Goal: Task Accomplishment & Management: Use online tool/utility

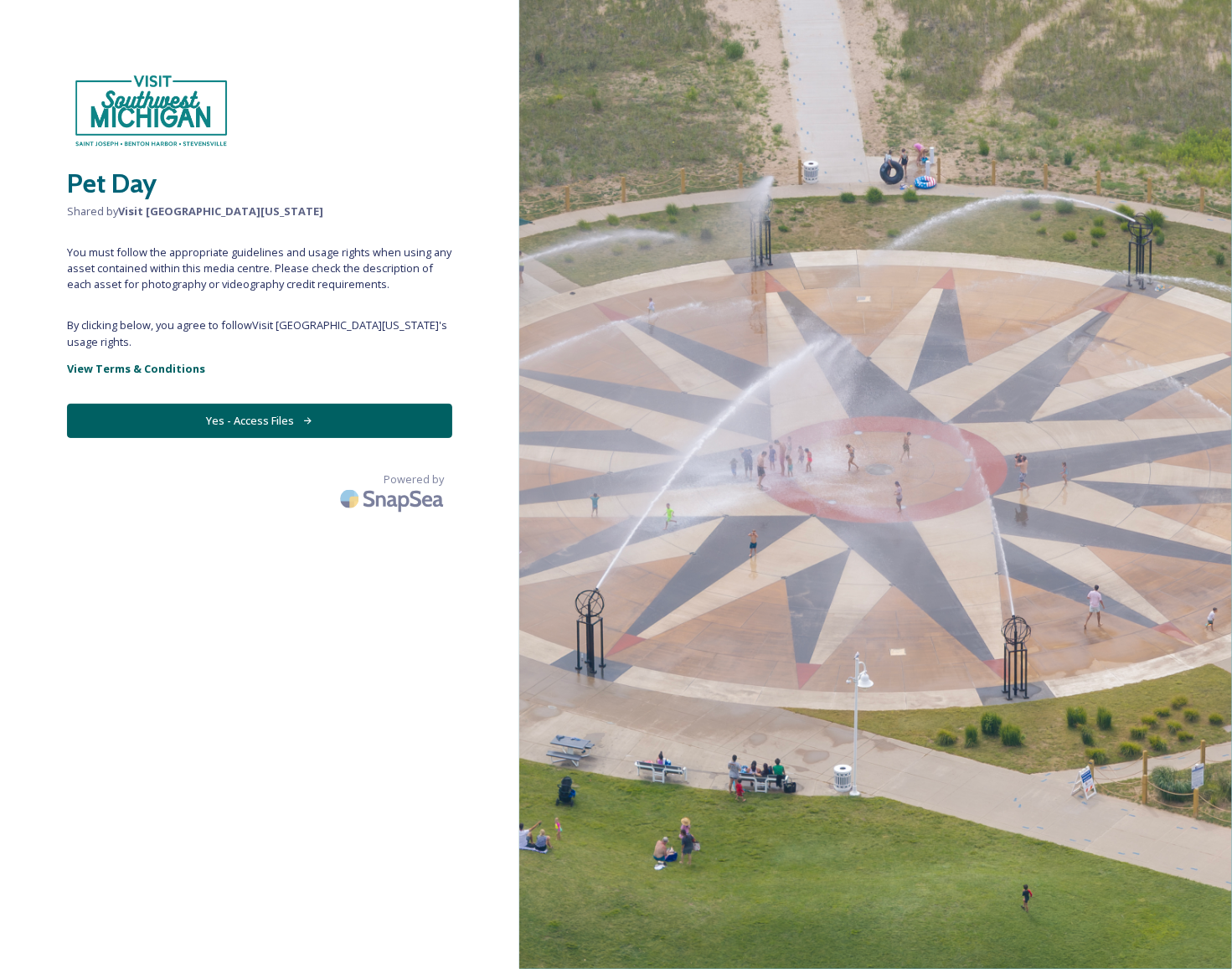
click at [186, 415] on button "Yes - Access Files" at bounding box center [259, 421] width 385 height 34
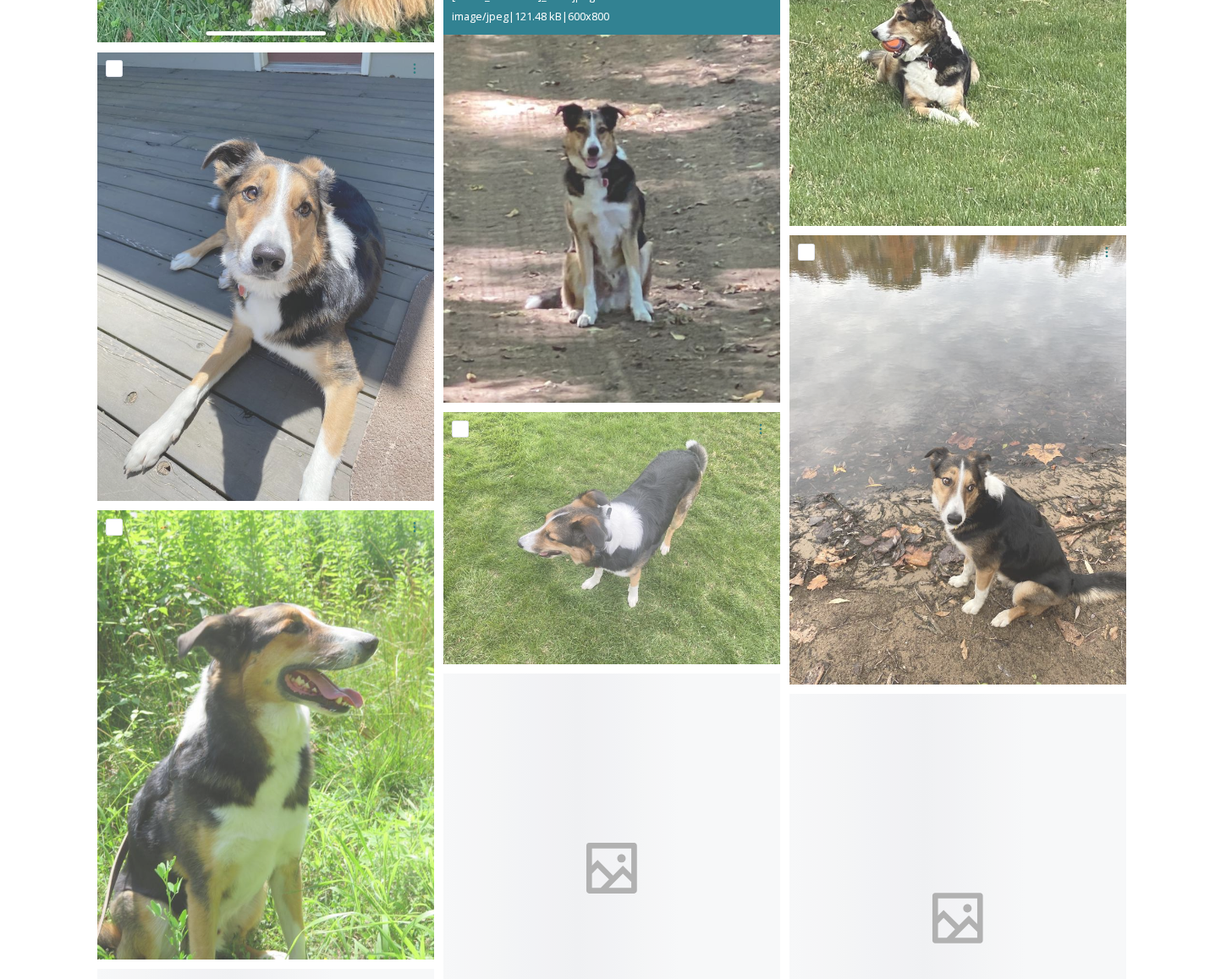
scroll to position [3470, 0]
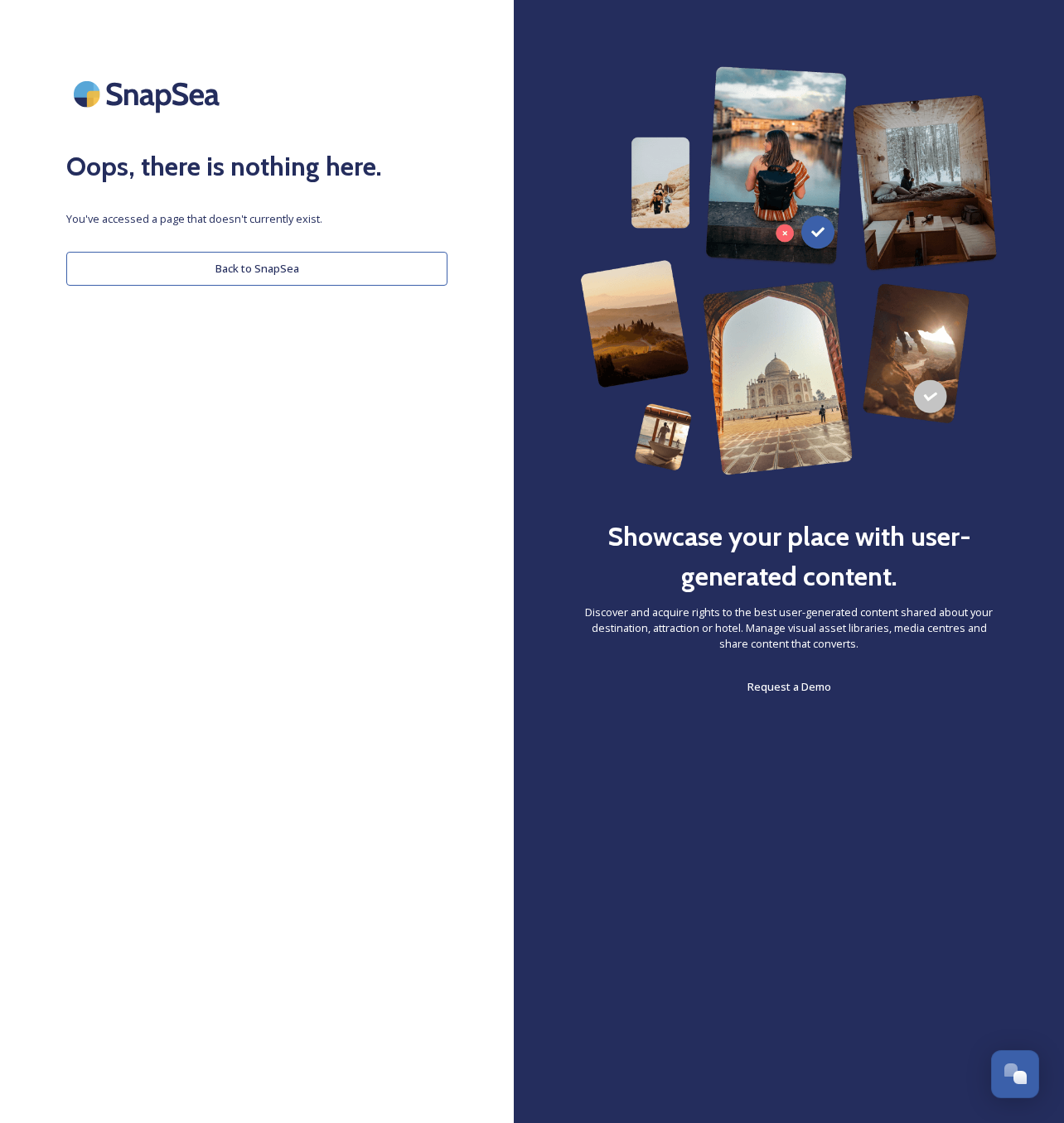
click at [171, 271] on button "Back to SnapSea" at bounding box center [257, 268] width 381 height 34
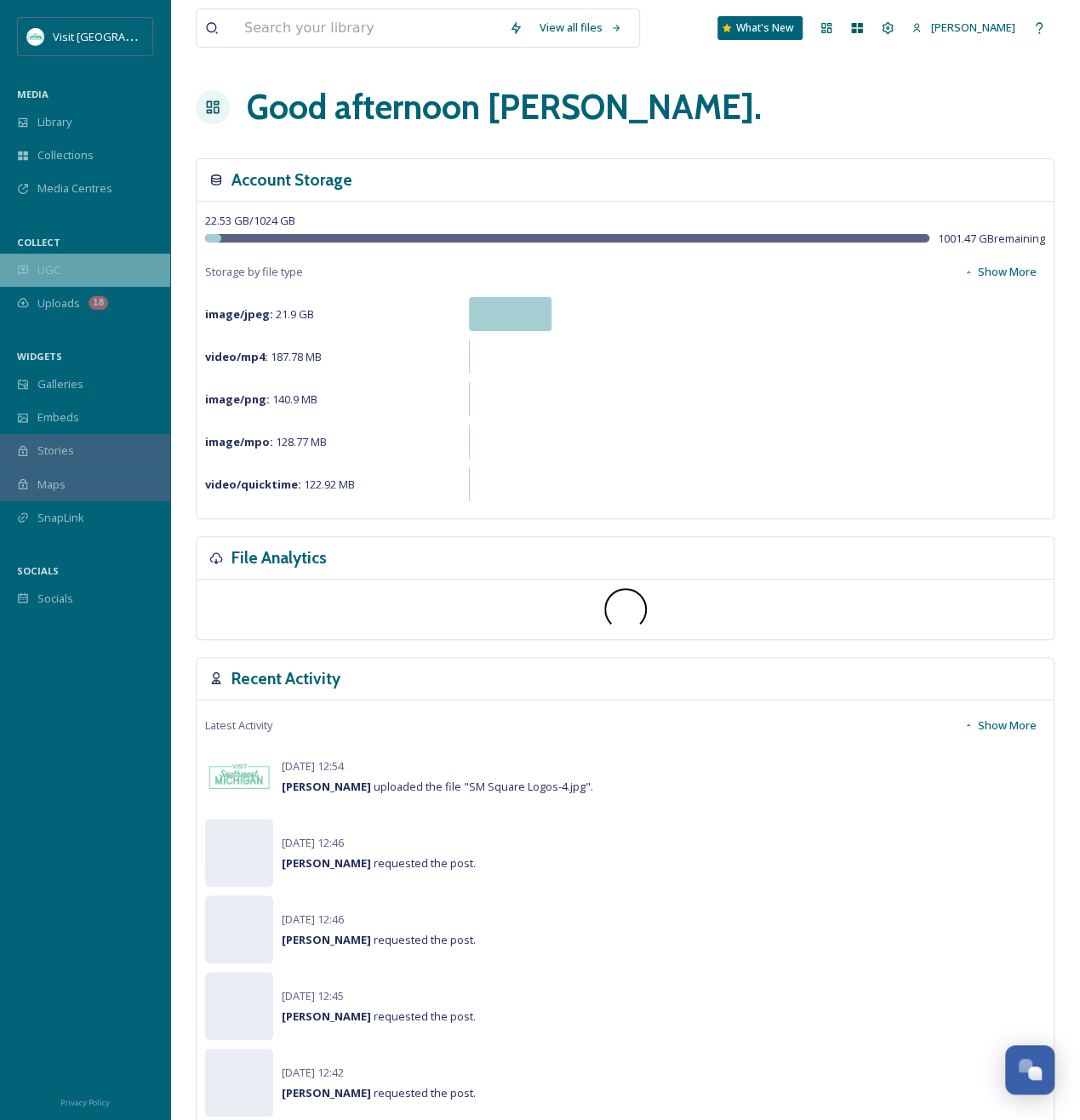
click at [43, 263] on span "UGC" at bounding box center [49, 271] width 23 height 16
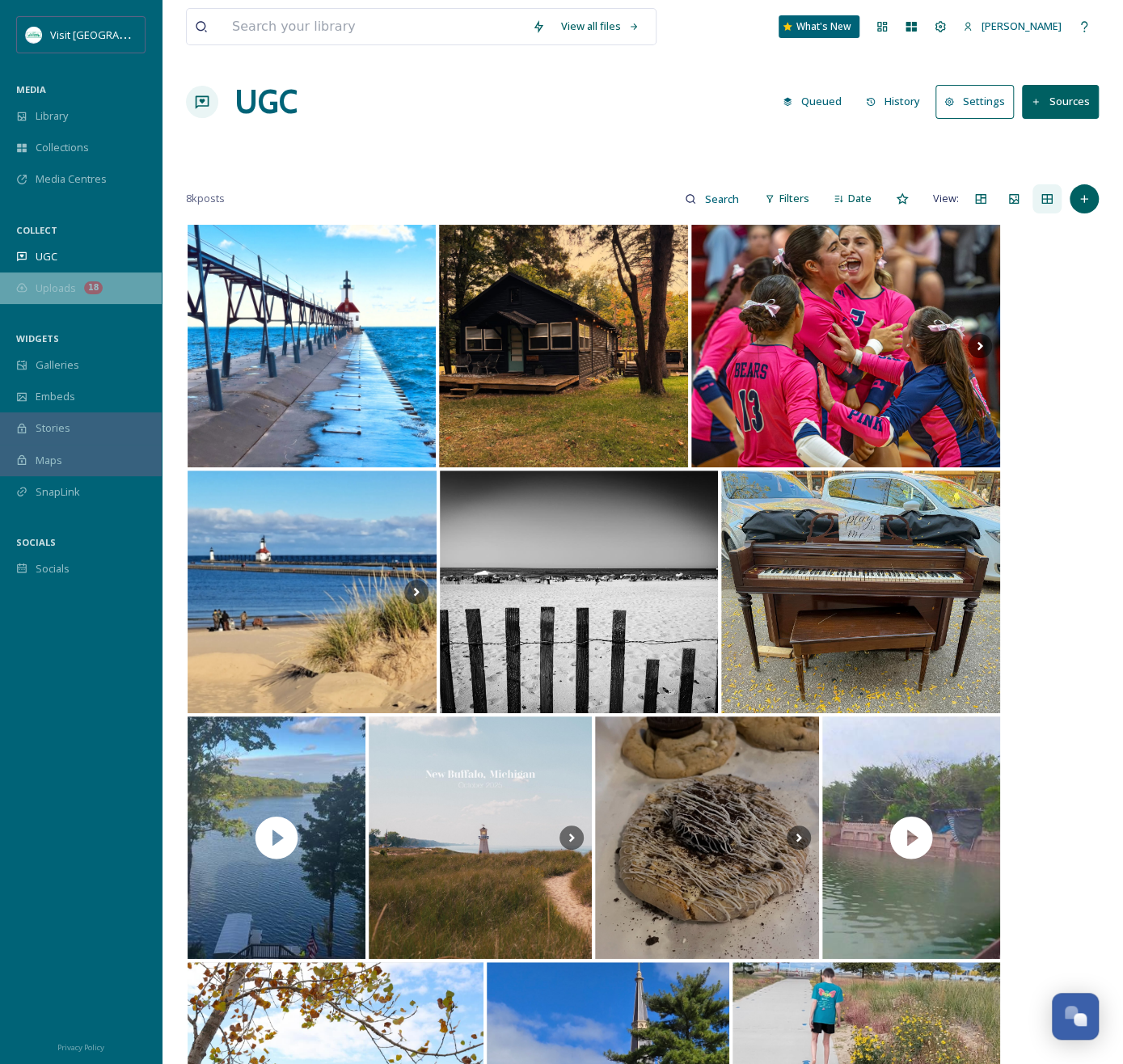
click at [36, 299] on div "Uploads 18" at bounding box center [81, 287] width 161 height 31
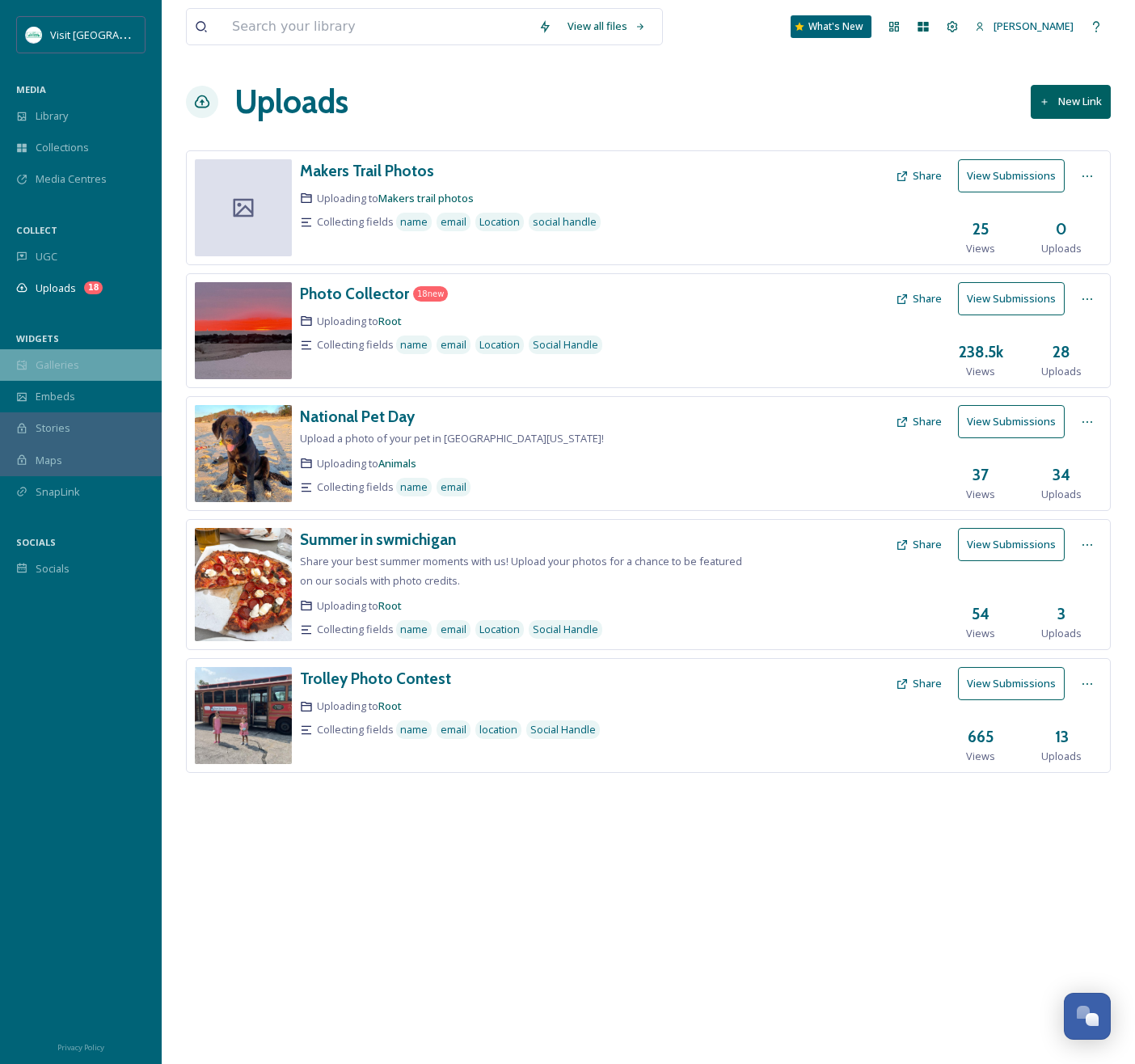
click at [85, 358] on div "Galleries" at bounding box center [81, 364] width 161 height 31
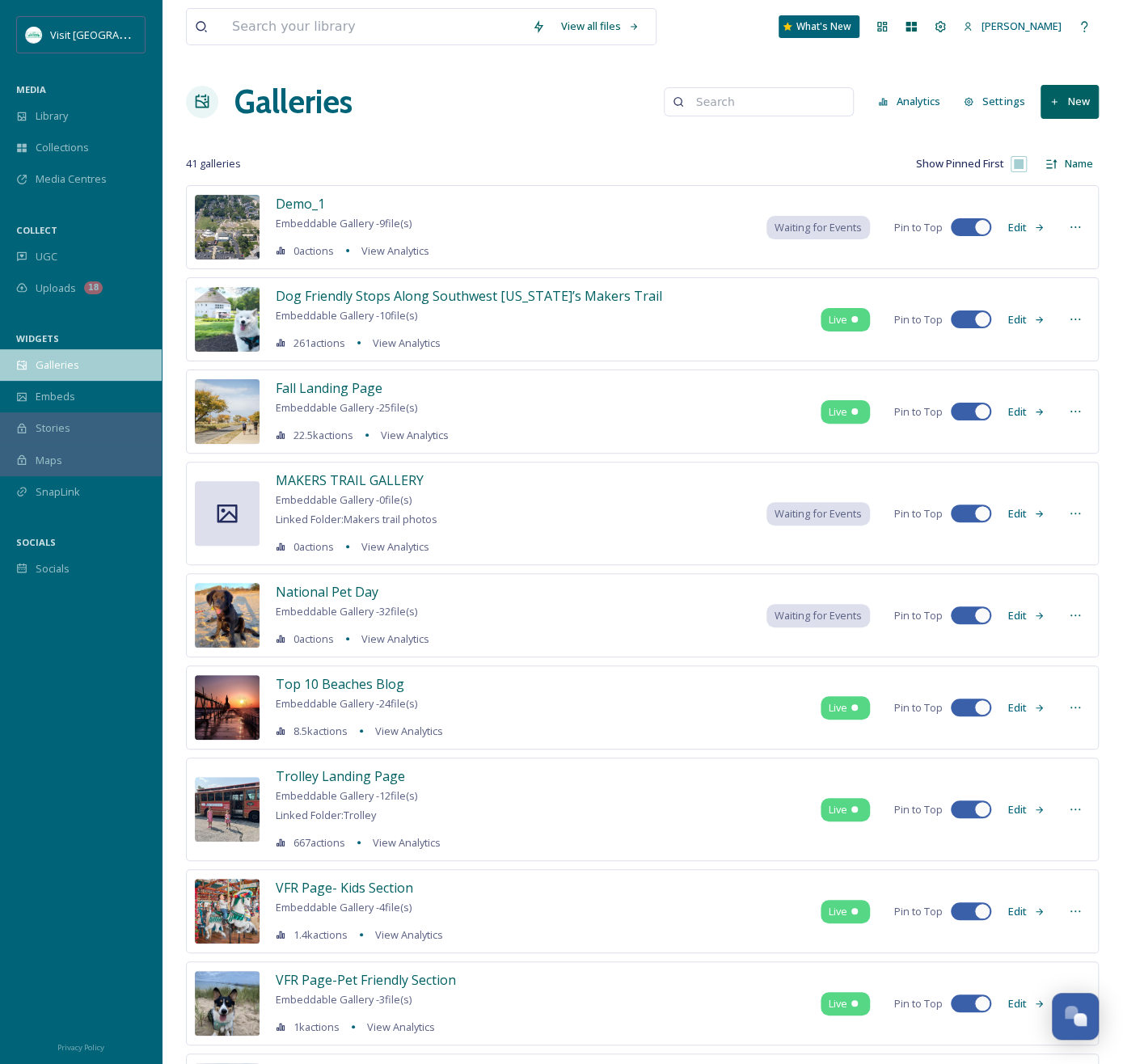
click at [54, 361] on span "Galleries" at bounding box center [58, 365] width 44 height 15
click at [66, 287] on span "Uploads" at bounding box center [56, 288] width 41 height 15
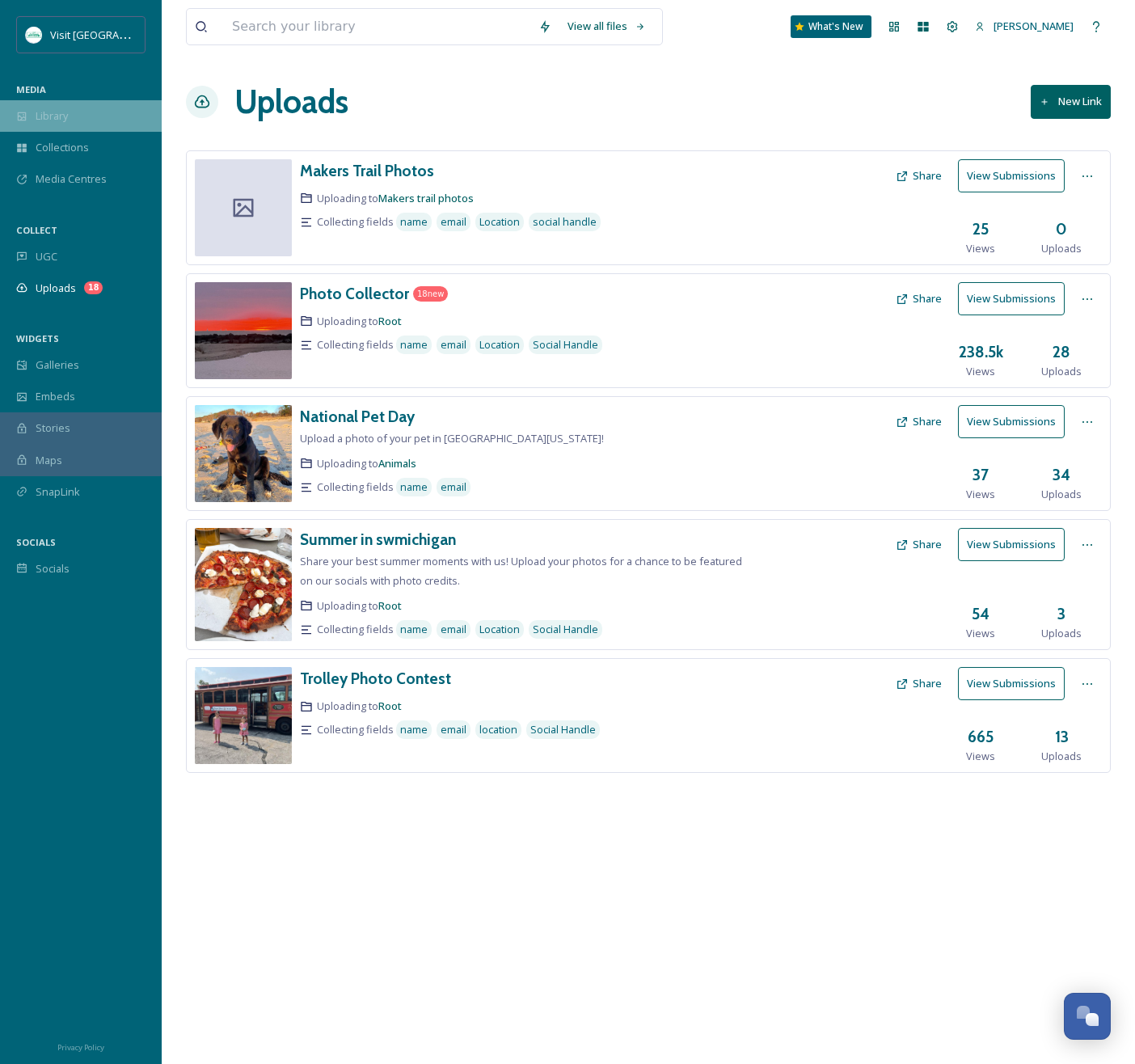
click at [101, 111] on div "Library" at bounding box center [81, 116] width 161 height 31
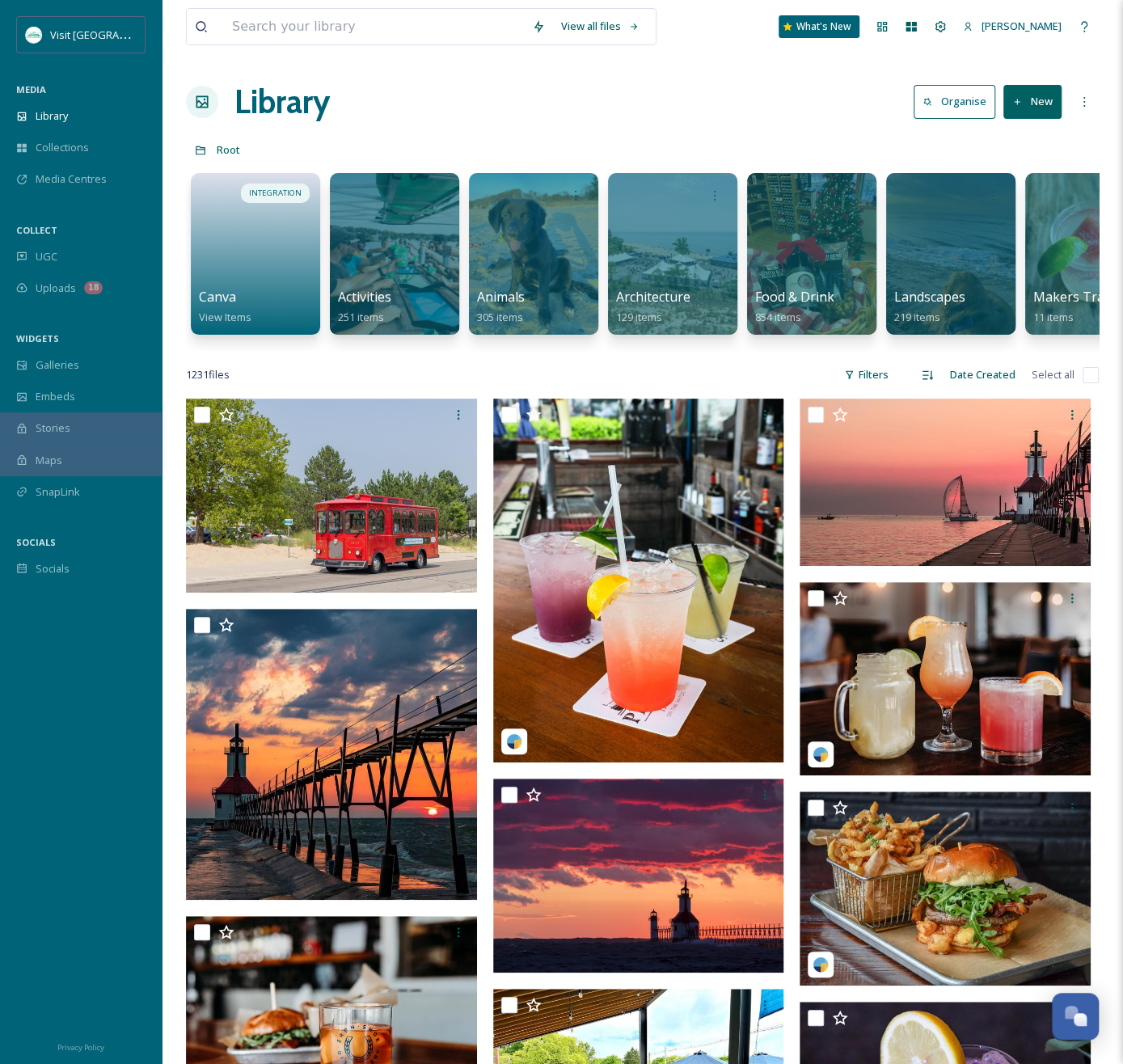
click at [386, 382] on div "1231 file s Filters Date Created Select all" at bounding box center [642, 374] width 912 height 31
click at [225, 27] on input at bounding box center [374, 27] width 300 height 36
type input "s"
drag, startPoint x: 55, startPoint y: 247, endPoint x: 68, endPoint y: 313, distance: 67.3
click at [57, 247] on div "UGC" at bounding box center [81, 256] width 161 height 31
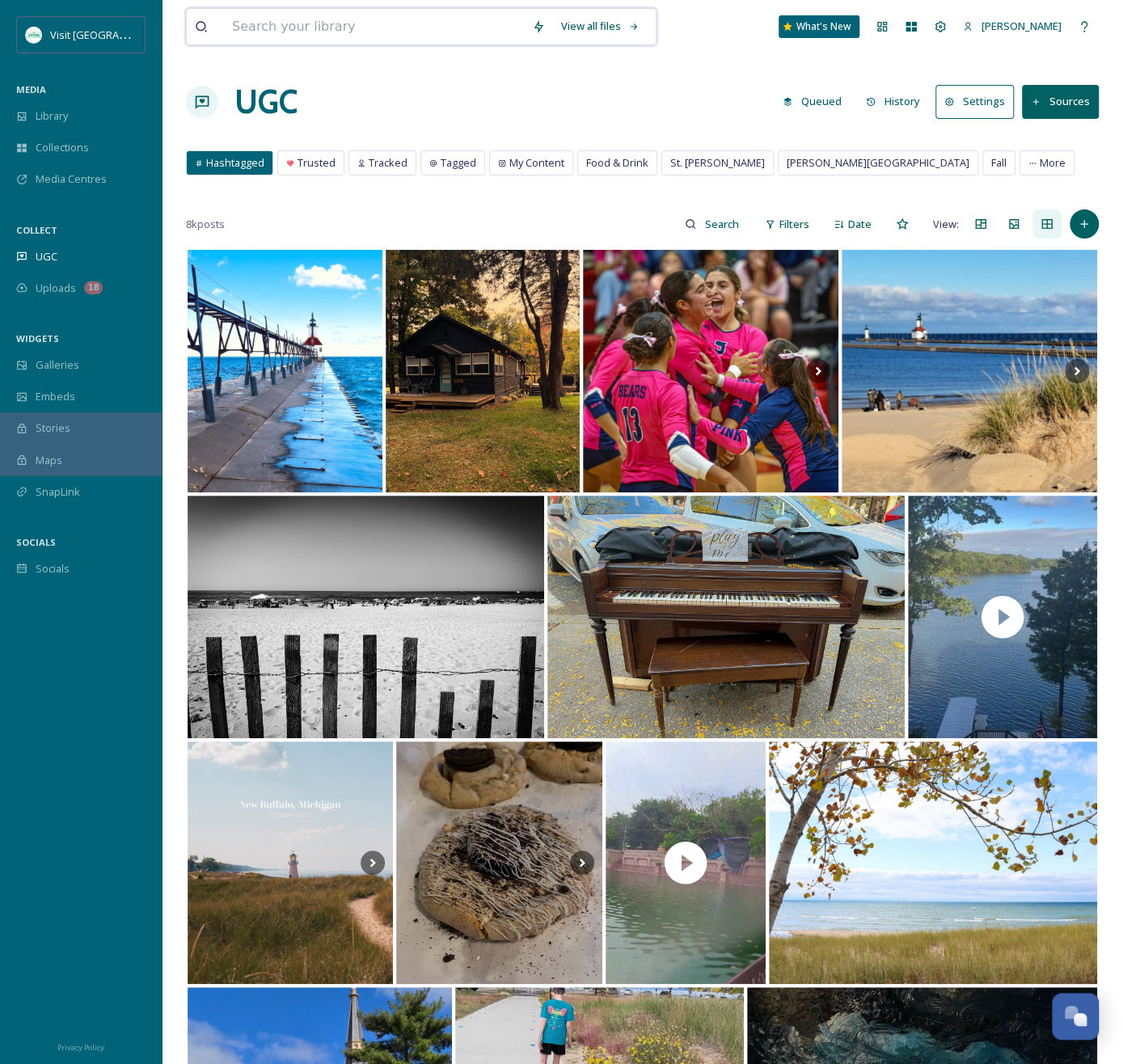
click at [414, 33] on input at bounding box center [374, 27] width 300 height 36
type input "solasta"
click at [764, 106] on div "UGC Queued History Settings Sources" at bounding box center [642, 101] width 912 height 48
click at [282, 162] on div "Trusted" at bounding box center [310, 162] width 65 height 24
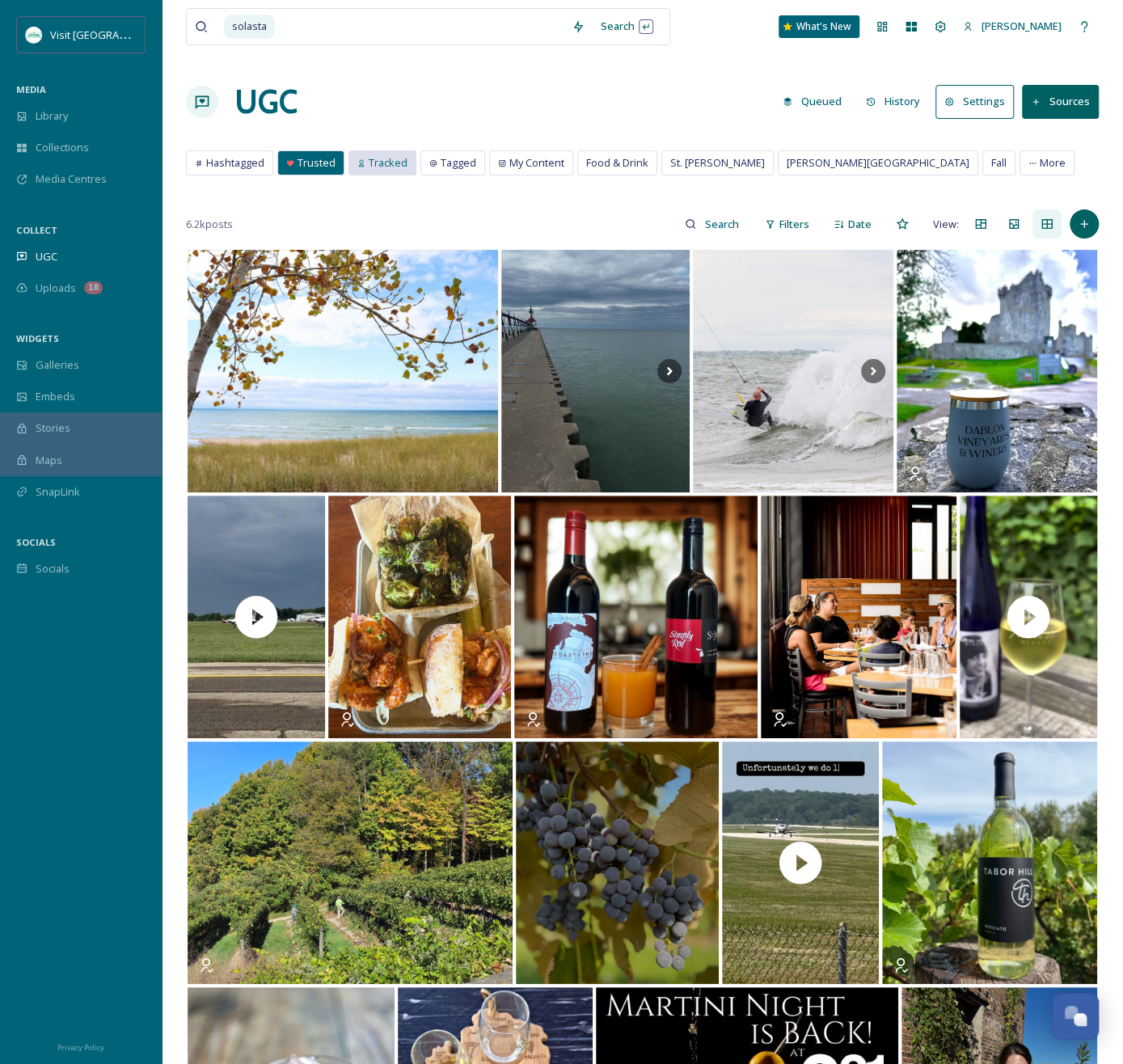
click at [356, 153] on div "Tracked" at bounding box center [382, 162] width 66 height 24
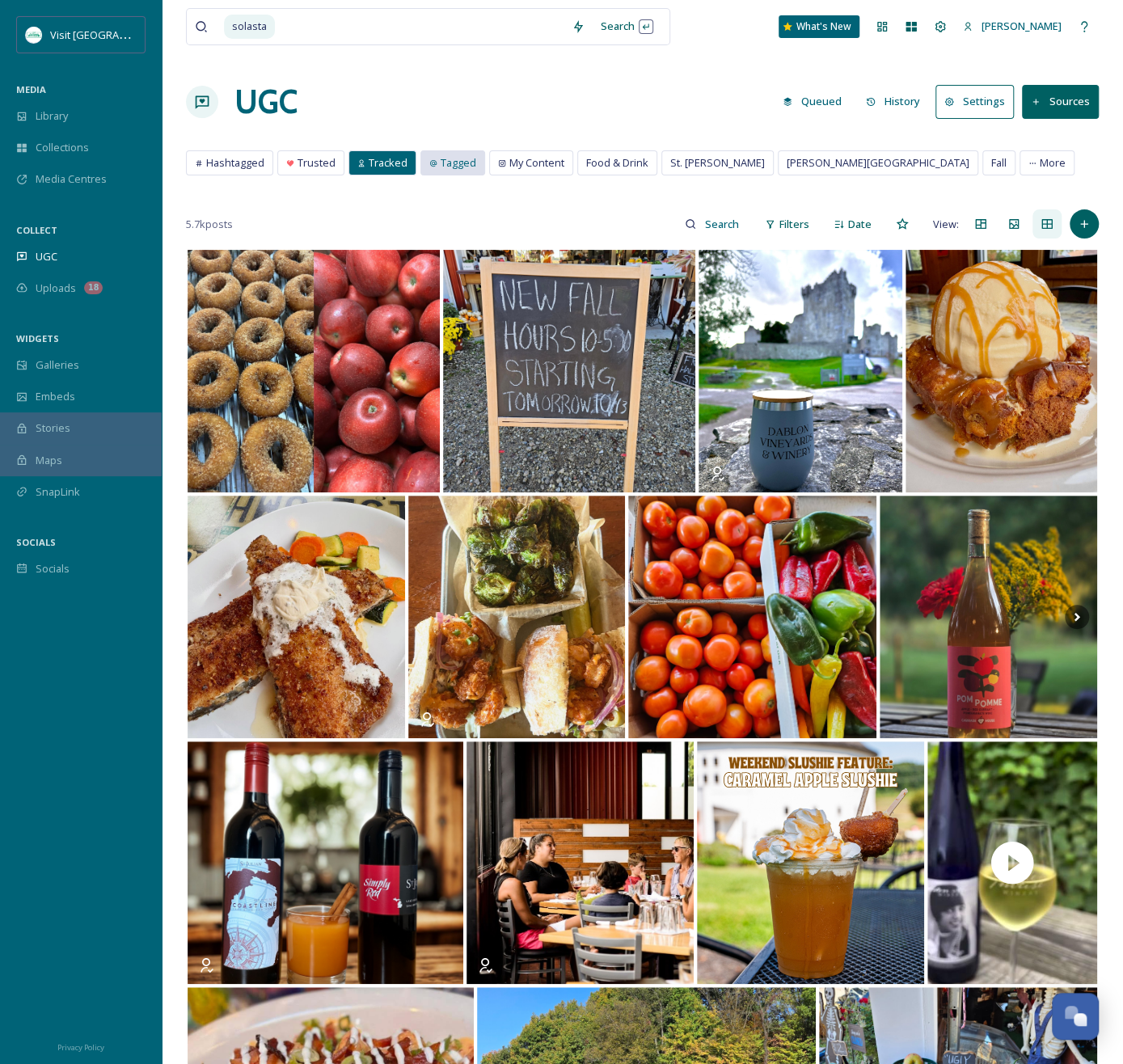
click at [456, 156] on span "Tagged" at bounding box center [459, 163] width 36 height 15
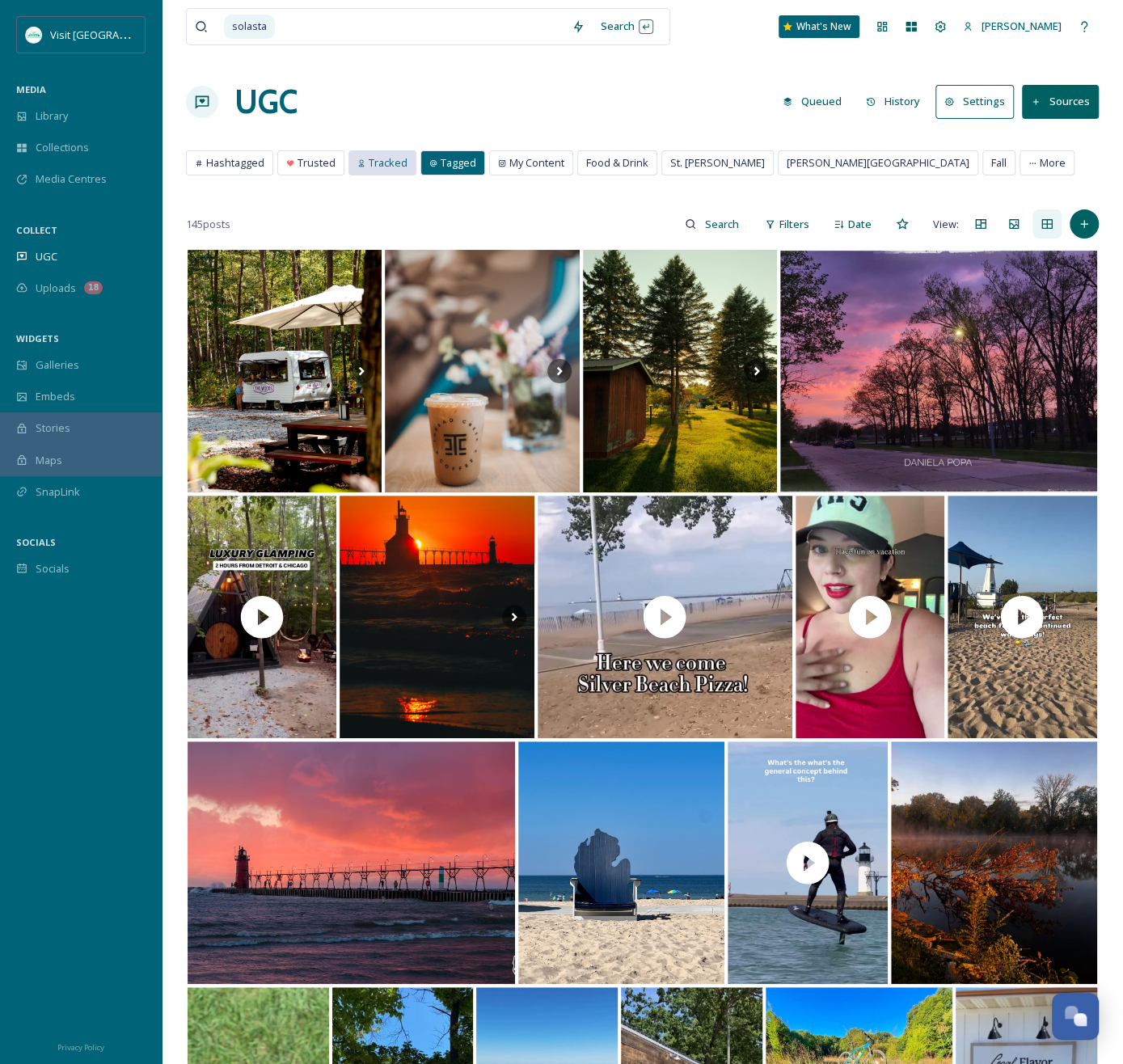
click at [391, 167] on span "Tracked" at bounding box center [388, 163] width 39 height 15
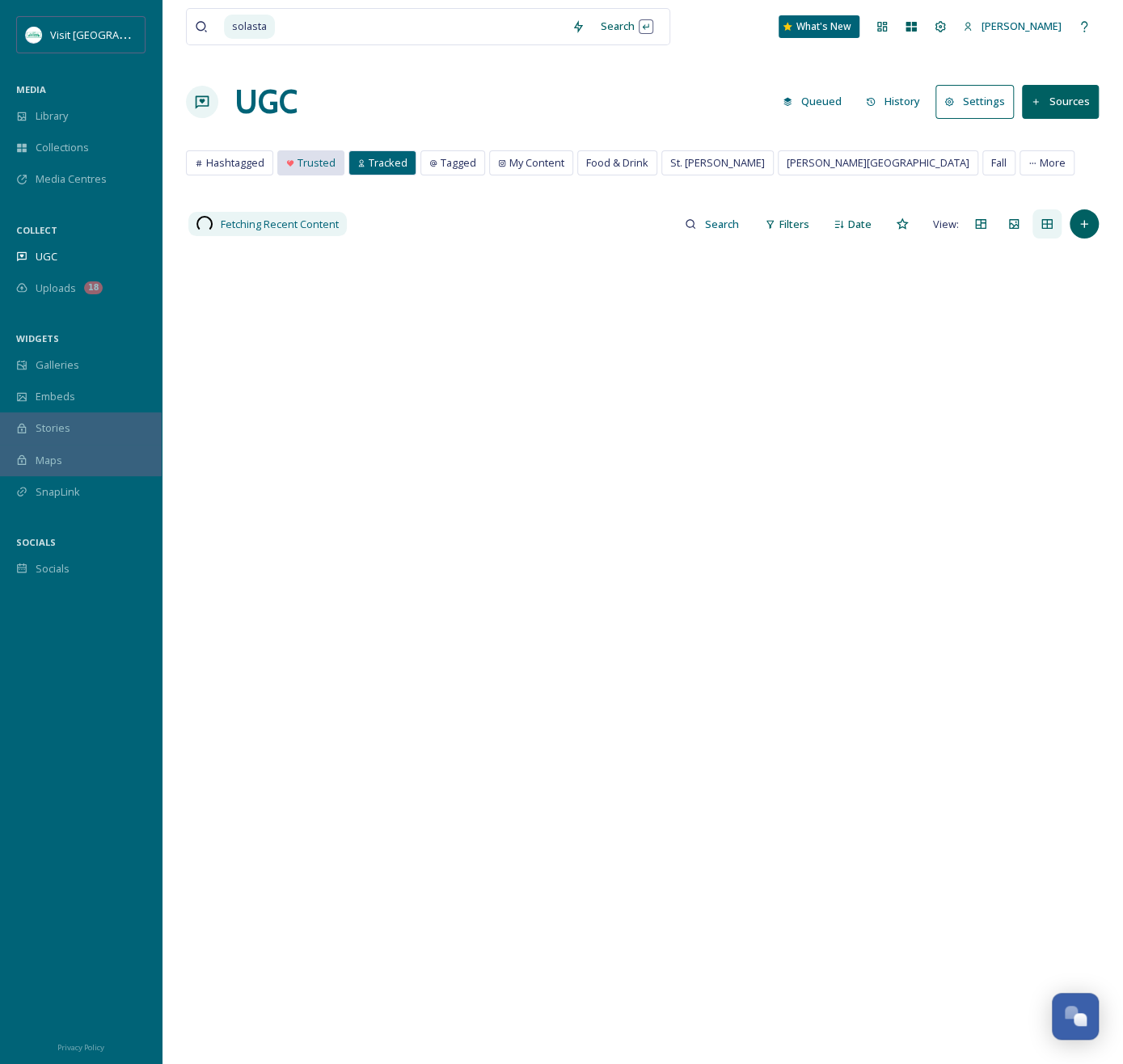
click at [308, 164] on span "Trusted" at bounding box center [317, 163] width 38 height 15
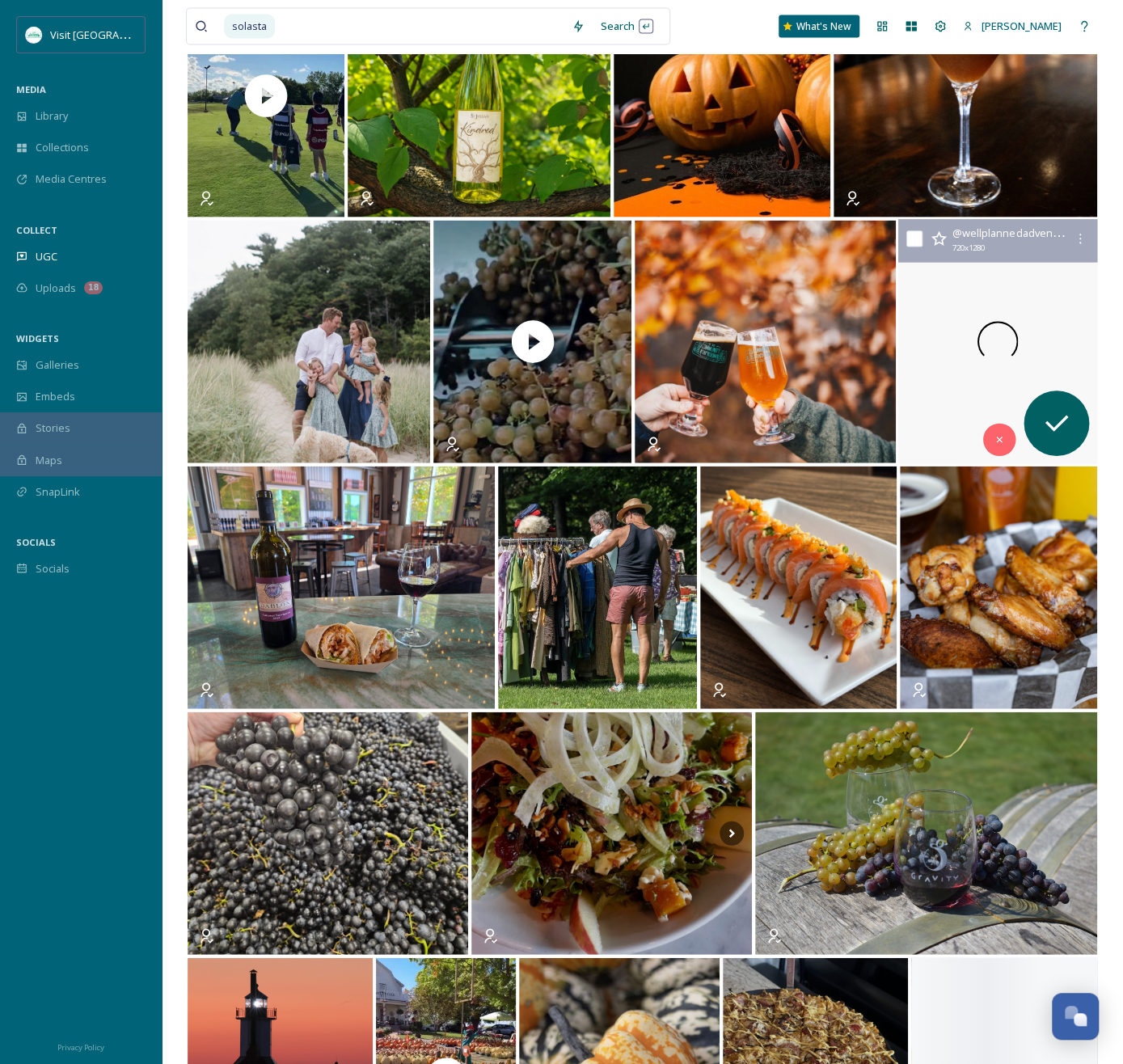
scroll to position [1746, 0]
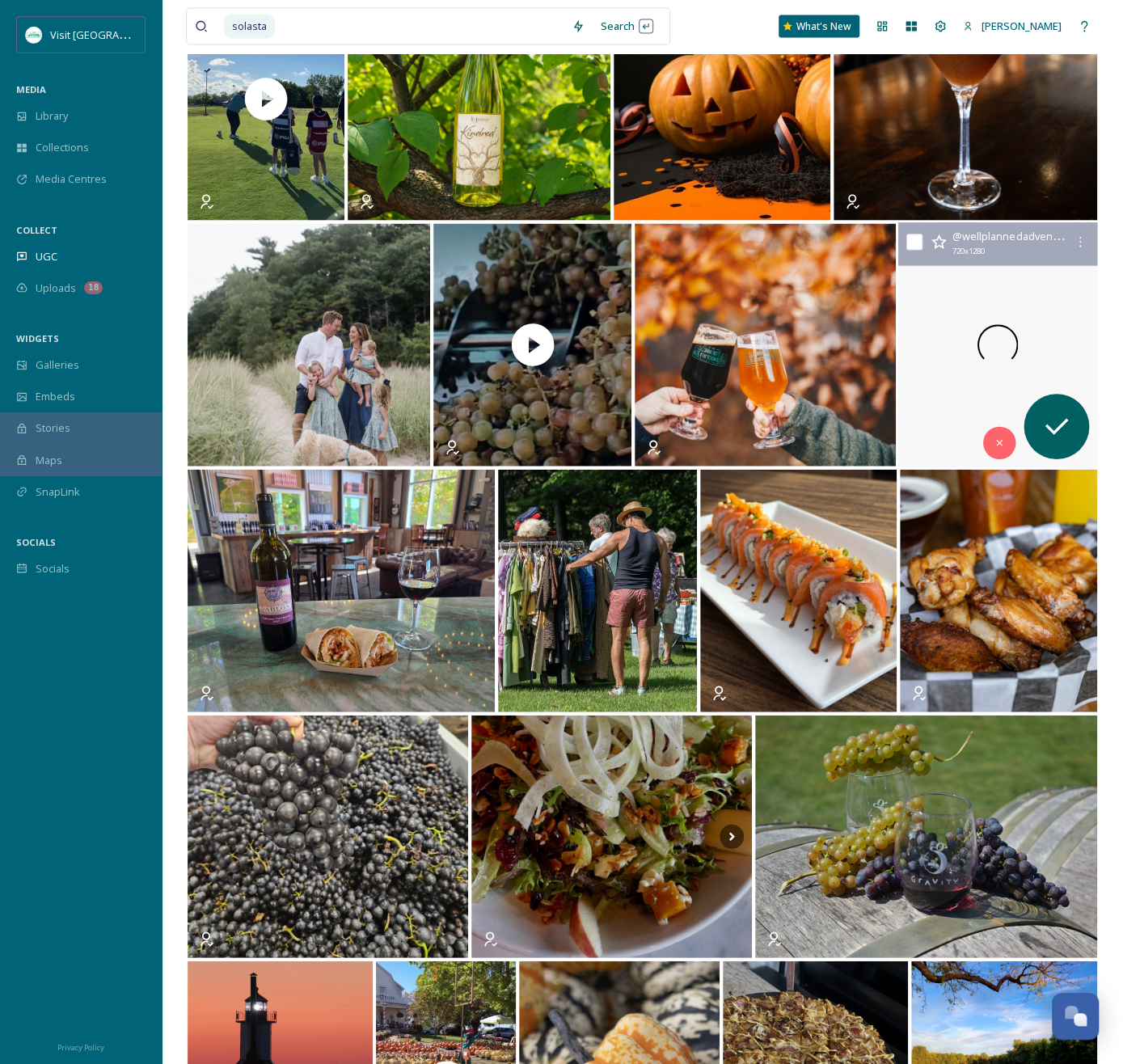
click at [959, 308] on video "Location details 🎃⤵️\a\afernwood.botanical is a true hidden gem in swmichigan o…" at bounding box center [998, 345] width 200 height 245
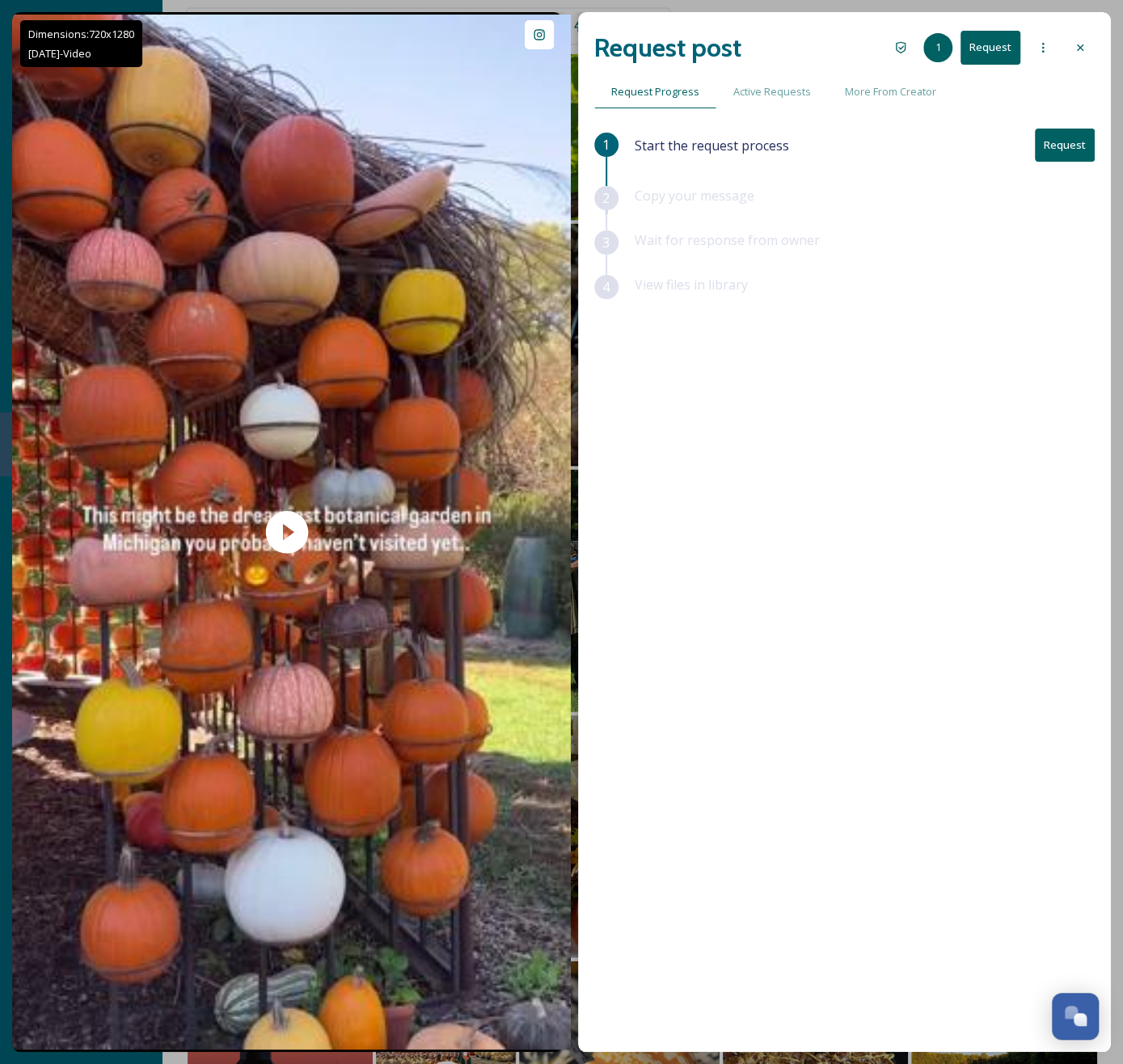
click at [1091, 41] on div at bounding box center [1080, 47] width 29 height 29
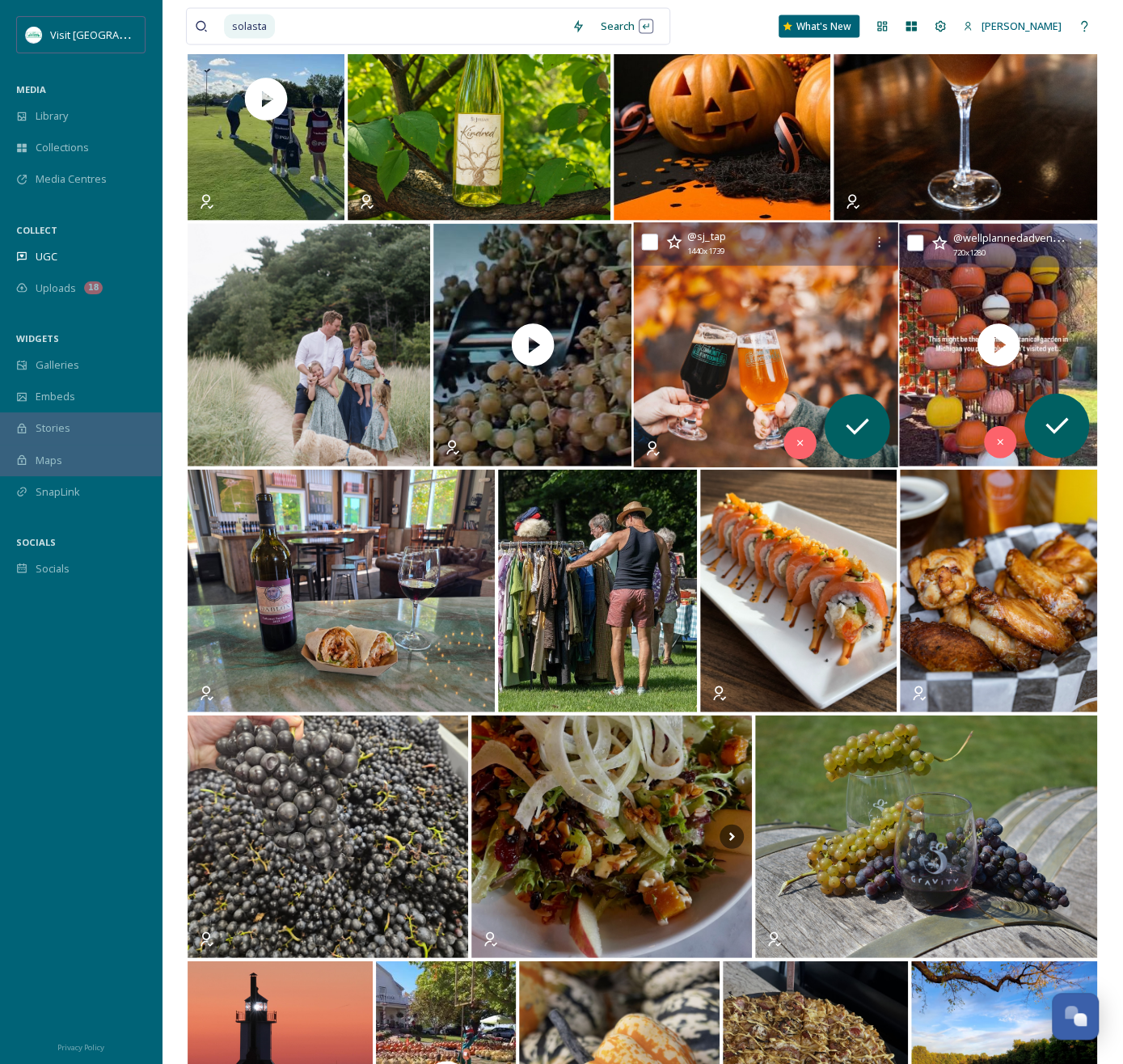
click at [720, 331] on img at bounding box center [764, 345] width 265 height 245
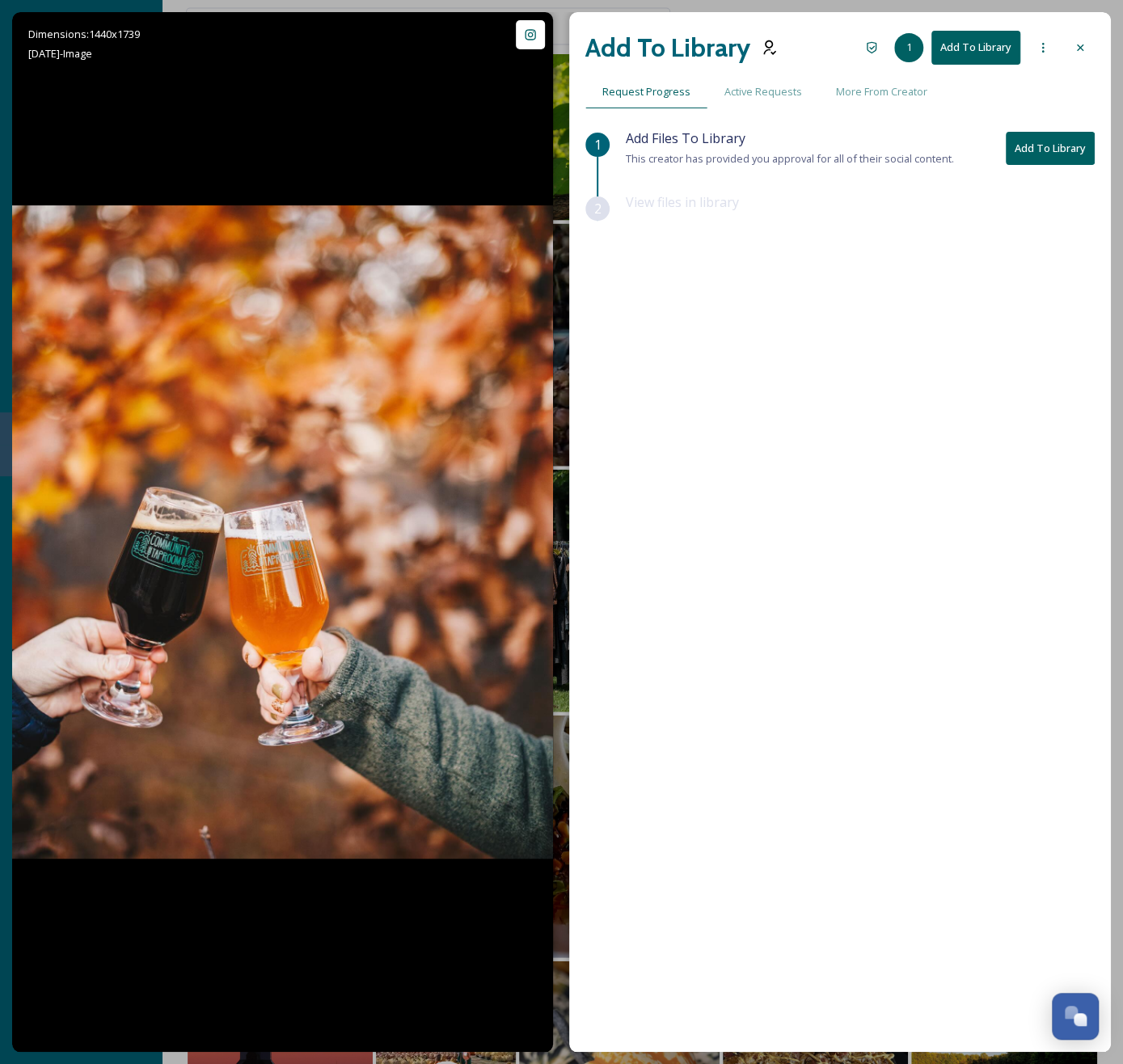
click at [1093, 12] on div "Add To Library 1 Add To Library Request Progress Active Requests More From Crea…" at bounding box center [839, 532] width 542 height 1039
drag, startPoint x: 1087, startPoint y: 35, endPoint x: 1054, endPoint y: 56, distance: 39.1
click at [1087, 35] on div at bounding box center [1080, 47] width 29 height 29
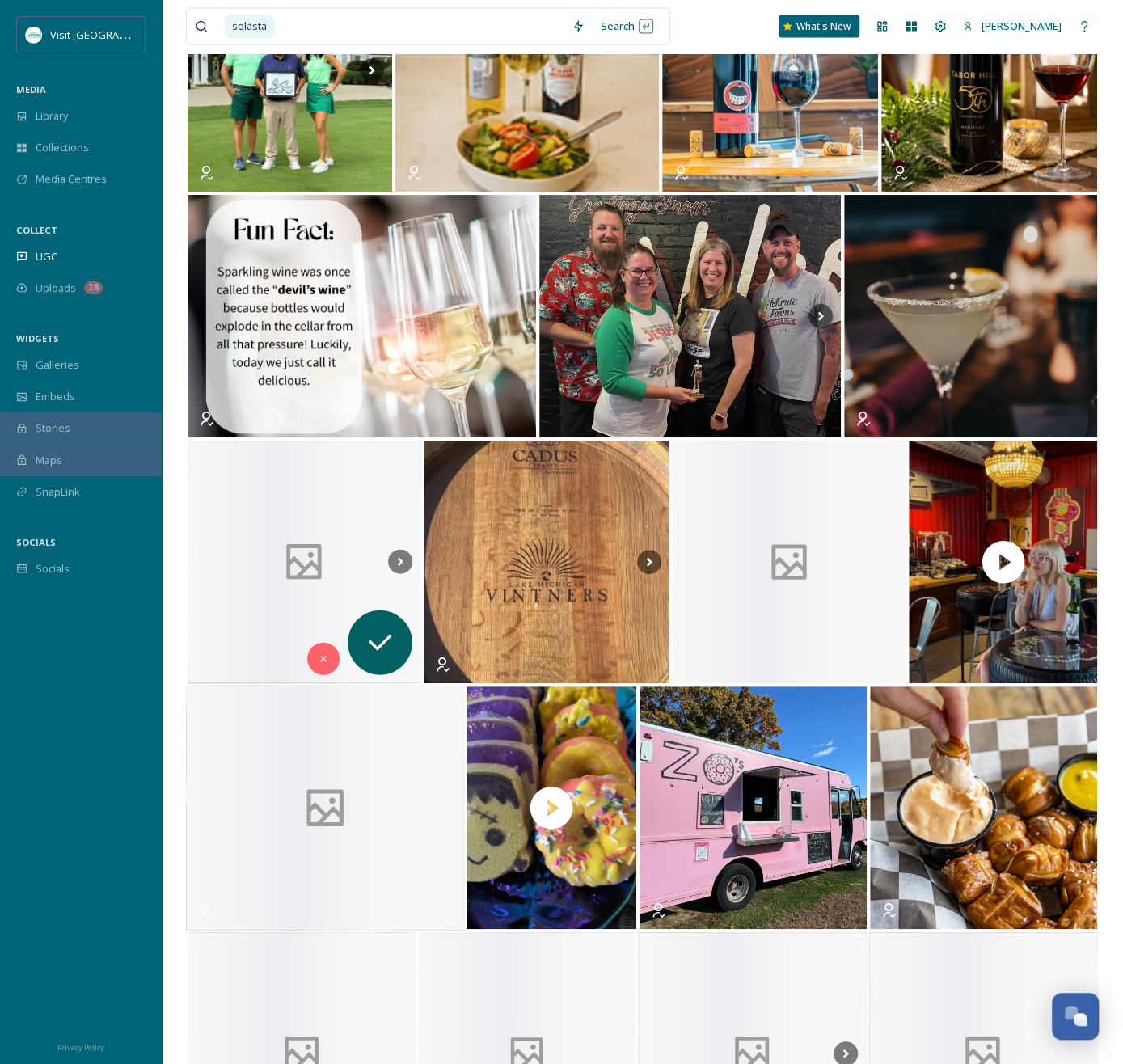
scroll to position [5546, 0]
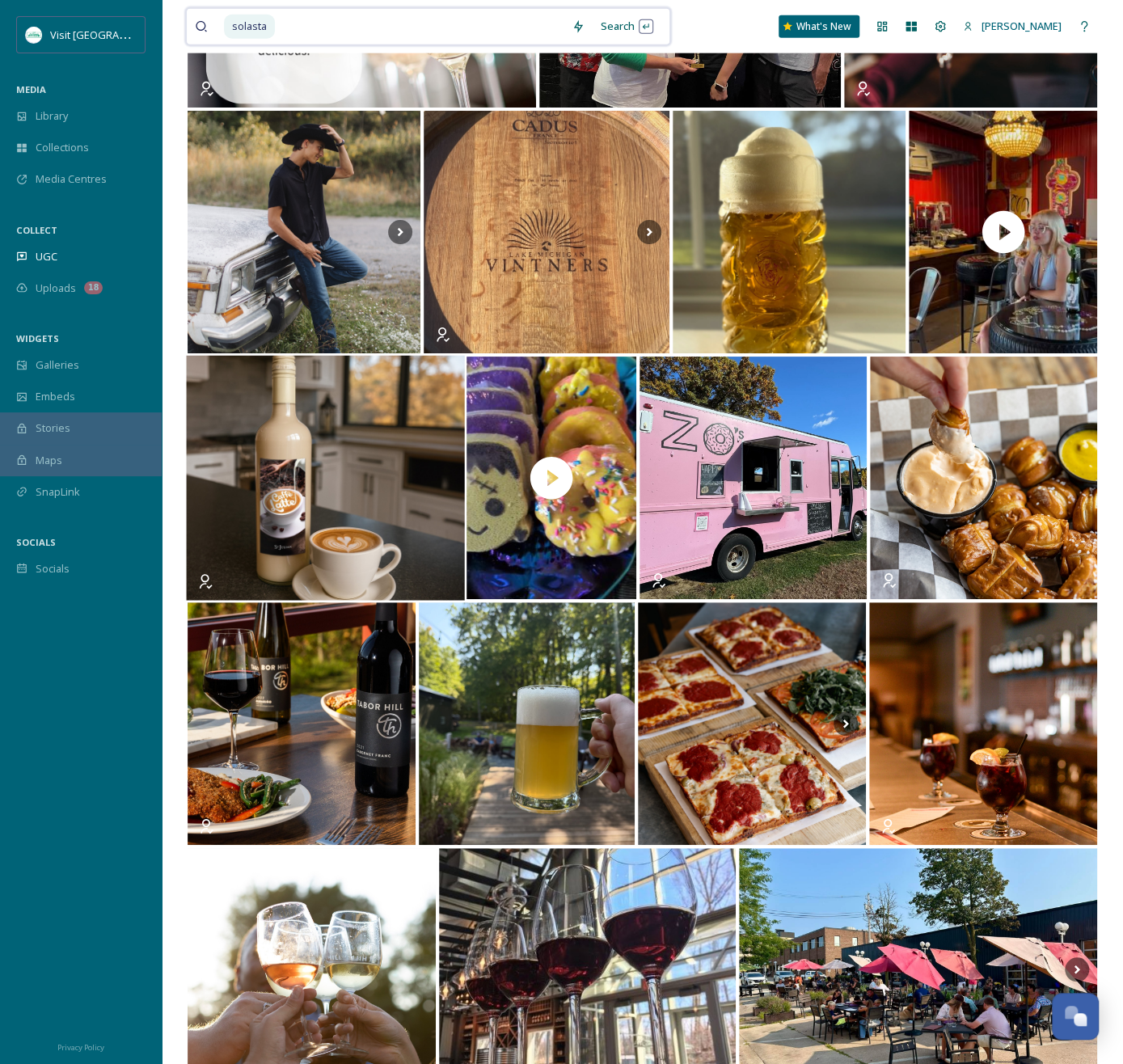
click at [376, 20] on input at bounding box center [420, 27] width 287 height 36
